Goal: Obtain resource: Obtain resource

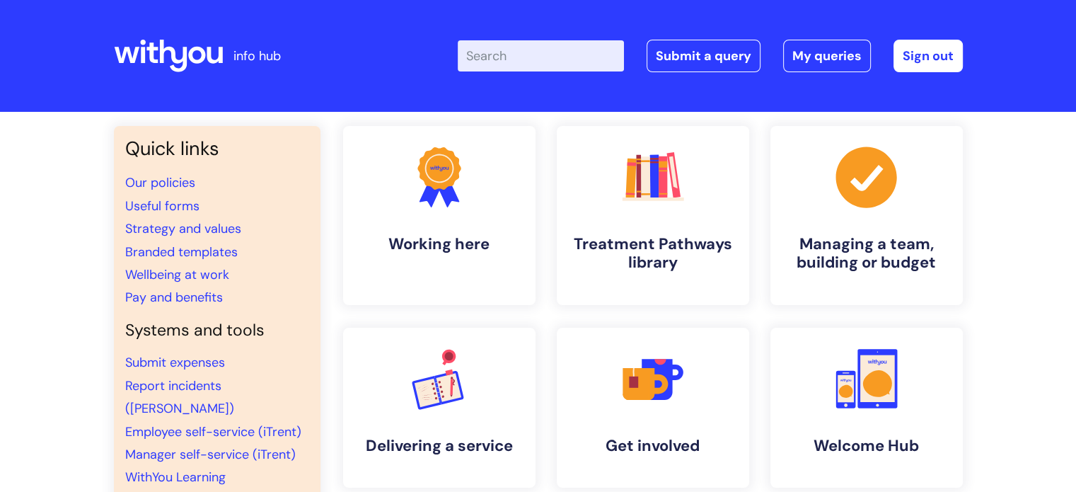
click at [565, 58] on input "Enter your search term here..." at bounding box center [541, 55] width 166 height 31
type input "[PERSON_NAME]"
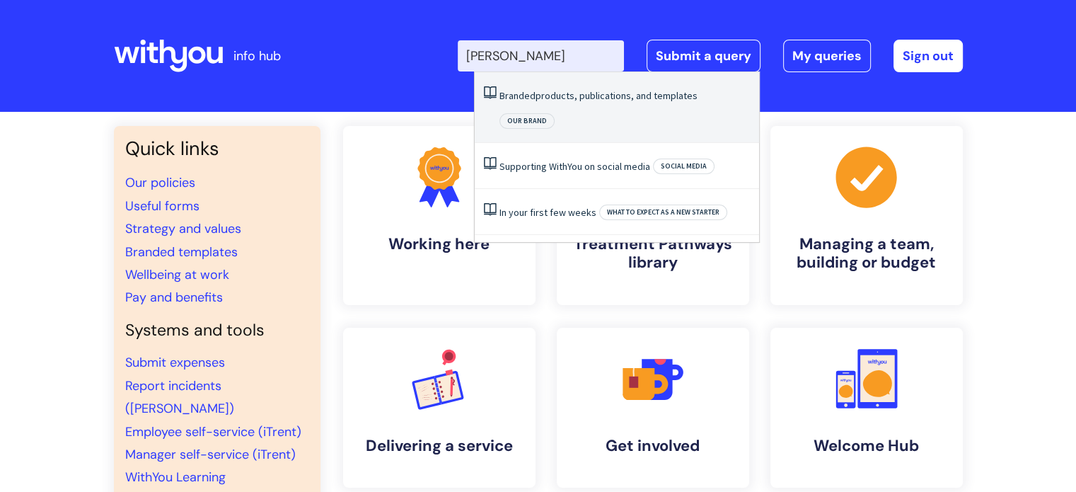
click at [603, 96] on link "Branded products, publications, and templates" at bounding box center [599, 95] width 198 height 13
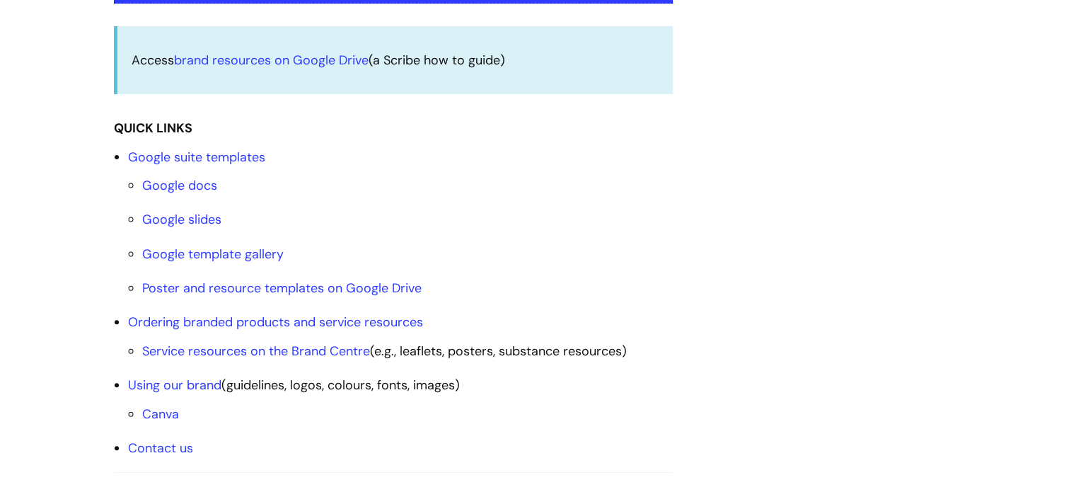
scroll to position [479, 0]
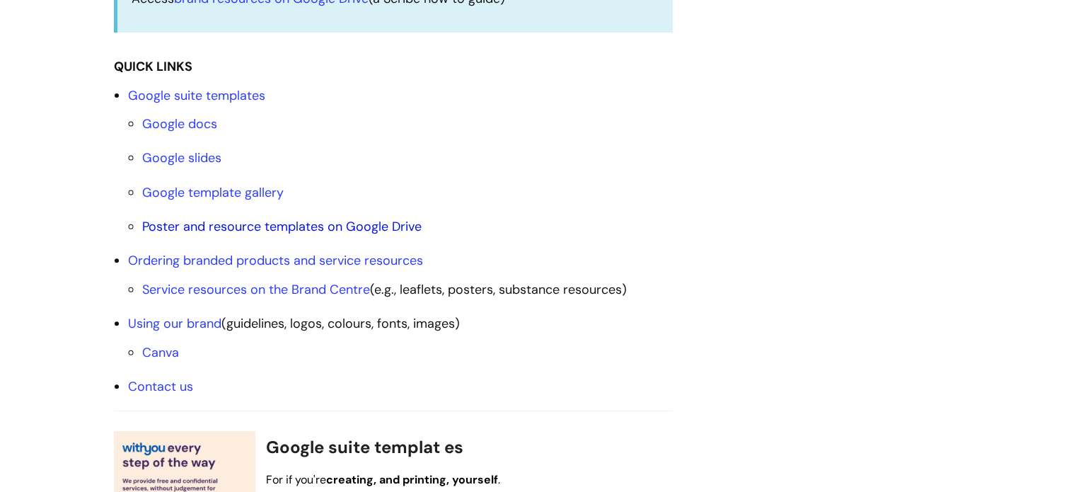
click at [269, 226] on link "Poster and resource templates on Google Drive" at bounding box center [282, 226] width 280 height 17
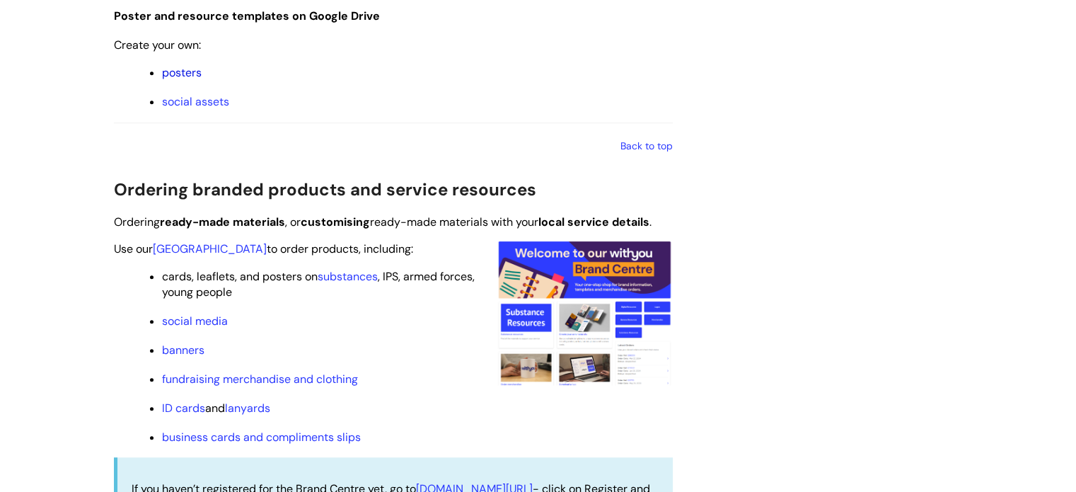
click at [176, 74] on link "posters" at bounding box center [182, 72] width 40 height 15
